Goal: Communication & Community: Participate in discussion

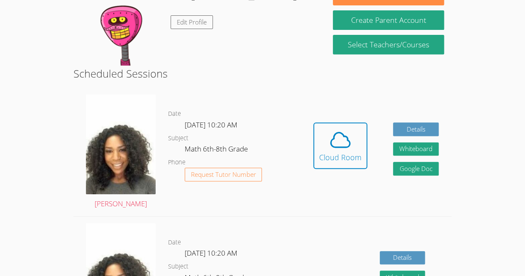
scroll to position [153, 0]
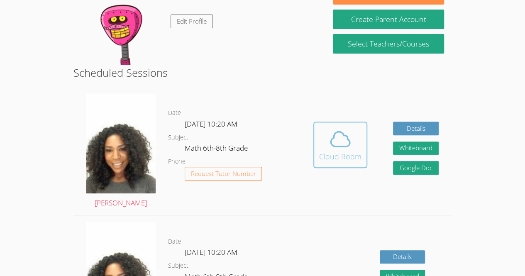
click at [342, 159] on div "Cloud Room" at bounding box center [340, 157] width 42 height 12
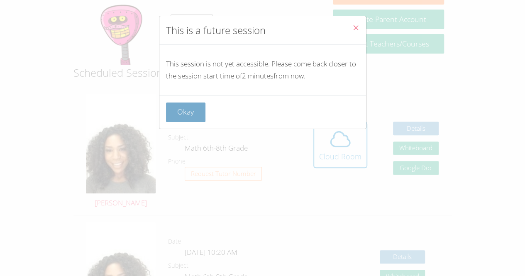
click at [184, 111] on button "Okay" at bounding box center [186, 111] width 40 height 19
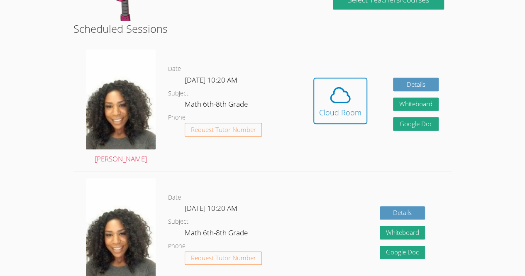
scroll to position [194, 0]
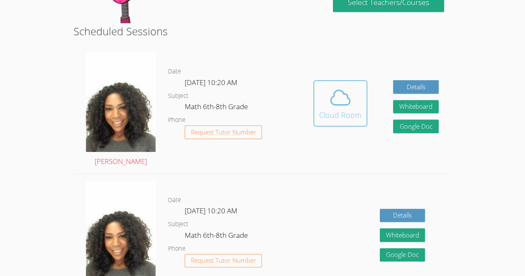
click at [347, 87] on icon at bounding box center [339, 97] width 23 height 23
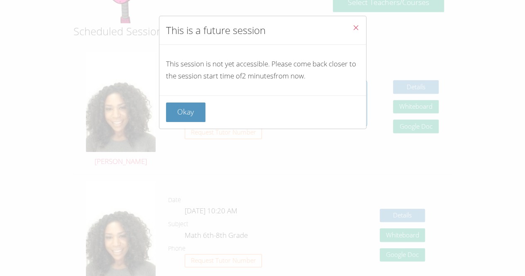
click at [353, 20] on button "Close" at bounding box center [355, 28] width 20 height 25
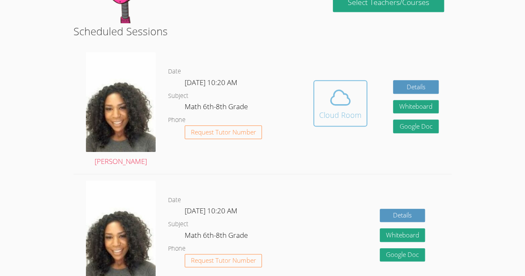
click at [326, 108] on span at bounding box center [340, 97] width 42 height 23
click at [345, 95] on icon at bounding box center [339, 97] width 23 height 23
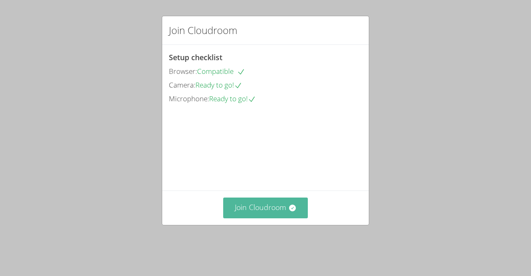
click at [263, 211] on button "Join Cloudroom" at bounding box center [265, 207] width 85 height 20
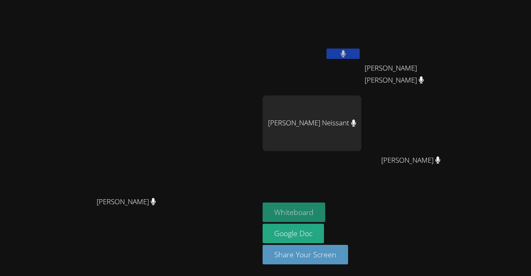
click at [325, 210] on button "Whiteboard" at bounding box center [294, 211] width 63 height 19
click at [325, 116] on aside "Marie Louime Christ Fenelon Christ Fenelon Ann Kermanda Neissant Ruth Jeudi Rut…" at bounding box center [362, 138] width 207 height 276
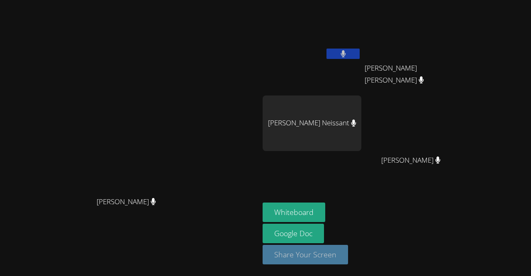
click at [348, 253] on button "Share Your Screen" at bounding box center [305, 254] width 85 height 19
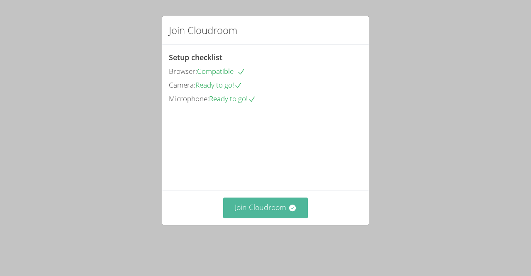
click at [275, 218] on button "Join Cloudroom" at bounding box center [265, 207] width 85 height 20
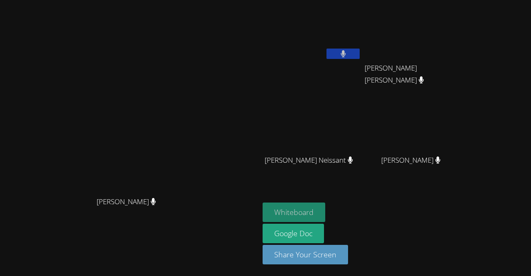
click at [325, 207] on button "Whiteboard" at bounding box center [294, 211] width 63 height 19
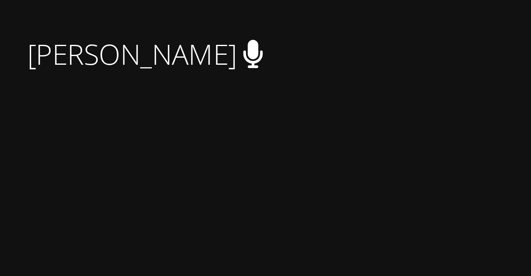
scroll to position [72, 0]
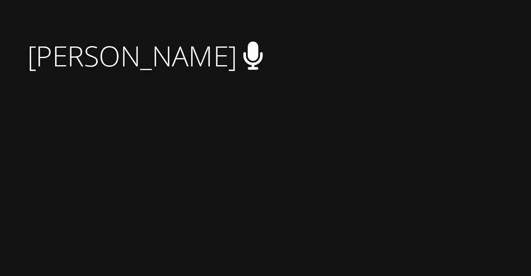
click at [156, 170] on icon at bounding box center [153, 166] width 5 height 7
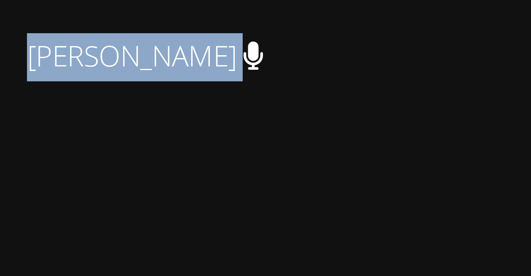
drag, startPoint x: 129, startPoint y: 183, endPoint x: 199, endPoint y: 184, distance: 69.7
click at [199, 184] on div "[PERSON_NAME]" at bounding box center [129, 174] width 253 height 33
copy span "[PERSON_NAME]"
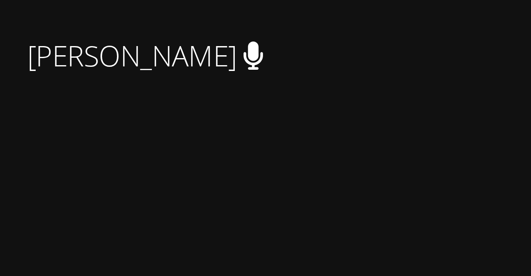
click at [180, 191] on div "[PERSON_NAME]" at bounding box center [129, 174] width 253 height 33
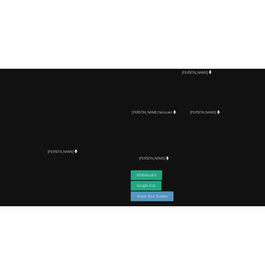
scroll to position [0, 0]
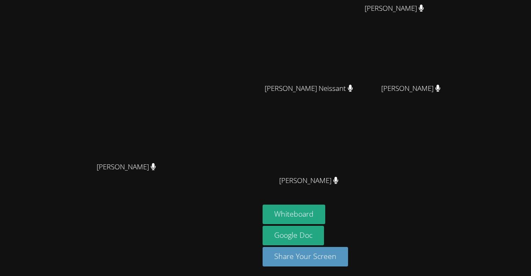
drag, startPoint x: 365, startPoint y: 68, endPoint x: 410, endPoint y: 119, distance: 68.5
click at [410, 119] on div "Marie Louime Christ Fenelon Christ Fenelon Ann Kermanda Neissant Ann Kermanda N…" at bounding box center [363, 68] width 201 height 273
drag, startPoint x: 348, startPoint y: 25, endPoint x: 399, endPoint y: 142, distance: 128.0
click at [399, 142] on div "Marie Louime Christ Fenelon Christ Fenelon Ann Kermanda Neissant Ann Kermanda N…" at bounding box center [363, 68] width 201 height 273
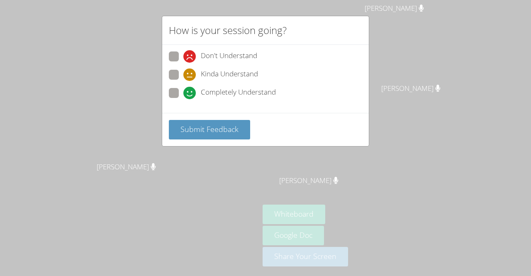
click at [183, 99] on span at bounding box center [183, 99] width 0 height 0
click at [183, 91] on input "Completely Understand" at bounding box center [186, 91] width 7 height 7
radio input "true"
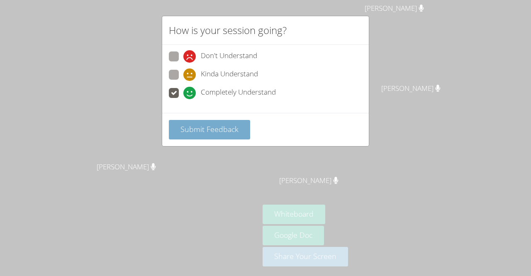
click at [210, 126] on span "Submit Feedback" at bounding box center [209, 129] width 58 height 10
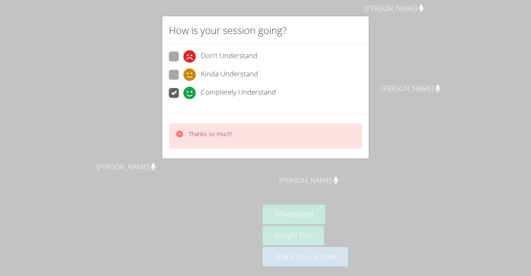
click at [183, 99] on span at bounding box center [183, 99] width 0 height 0
click at [183, 94] on input "Completely Understand" at bounding box center [186, 91] width 7 height 7
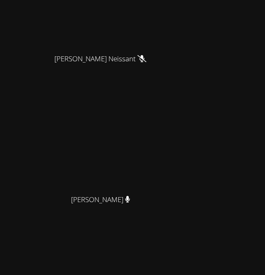
scroll to position [462, 0]
click at [138, 61] on icon at bounding box center [141, 57] width 9 height 7
